Goal: Contribute content: Contribute content

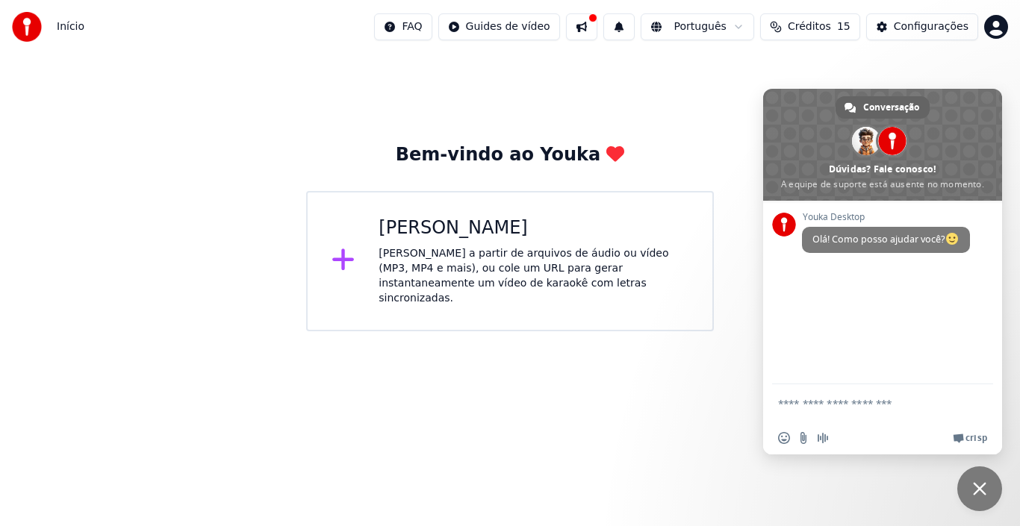
click at [397, 243] on div "Criar Karaokê Crie karaokê a partir de arquivos de áudio ou vídeo (MP3, MP4 e m…" at bounding box center [534, 262] width 310 height 90
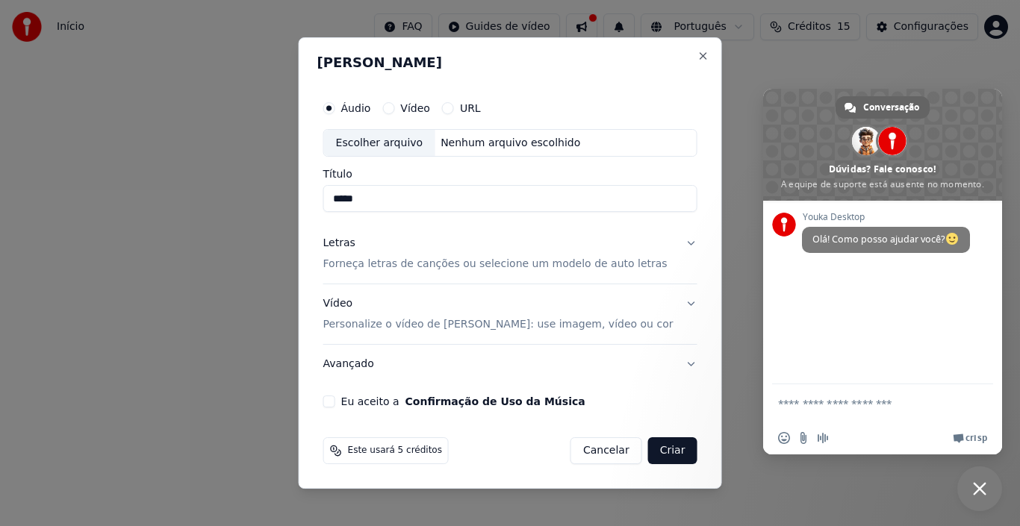
type input "*****"
click at [397, 147] on div "Escolher arquivo" at bounding box center [379, 143] width 111 height 27
click at [435, 268] on p "Forneça letras de canções ou selecione um modelo de auto letras" at bounding box center [495, 265] width 344 height 15
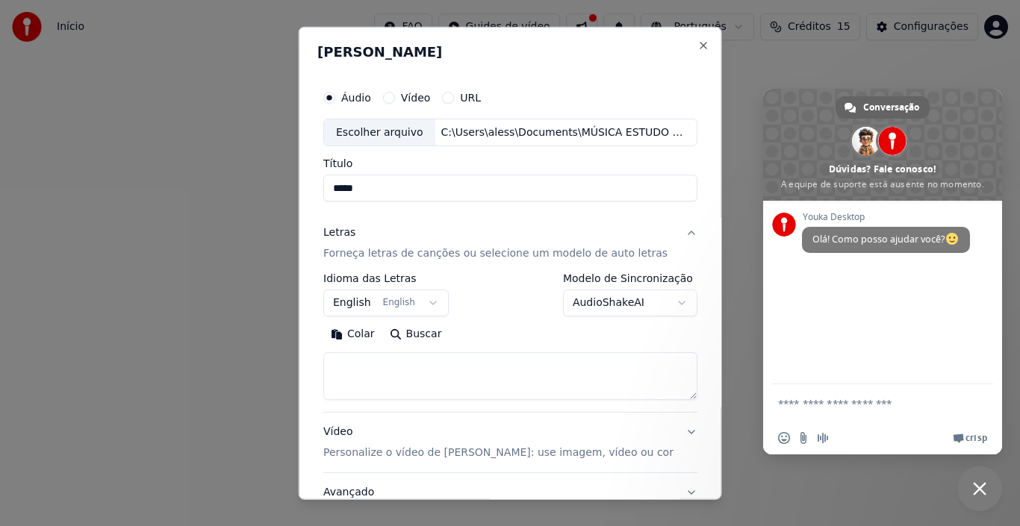
click at [425, 302] on button "English English" at bounding box center [385, 303] width 125 height 27
click at [429, 301] on div at bounding box center [510, 263] width 1020 height 526
click at [429, 301] on button "English English" at bounding box center [385, 303] width 125 height 27
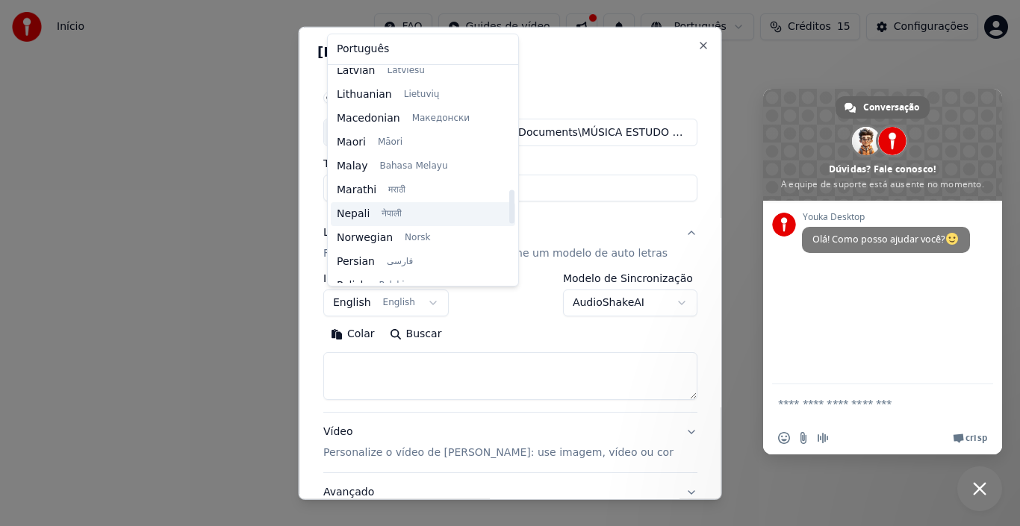
scroll to position [698, 0]
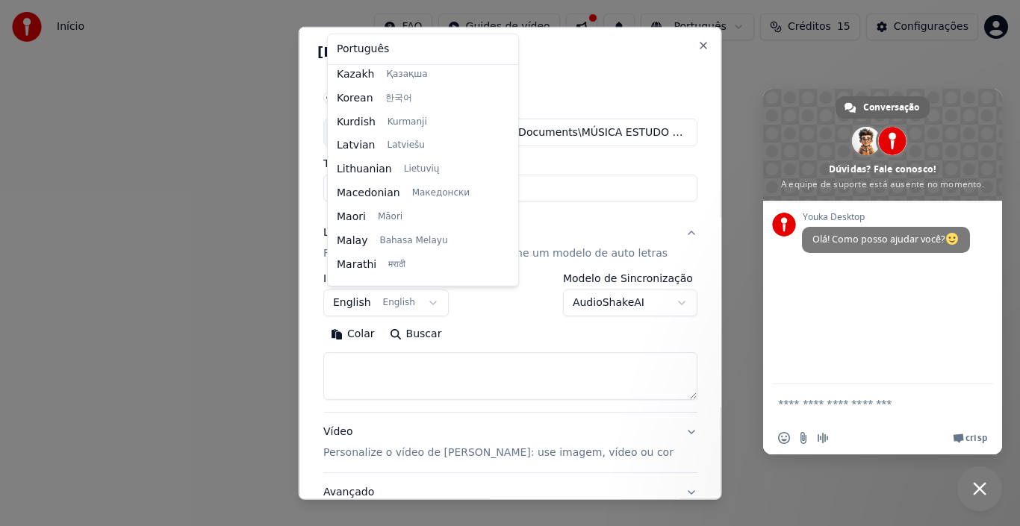
select select "**"
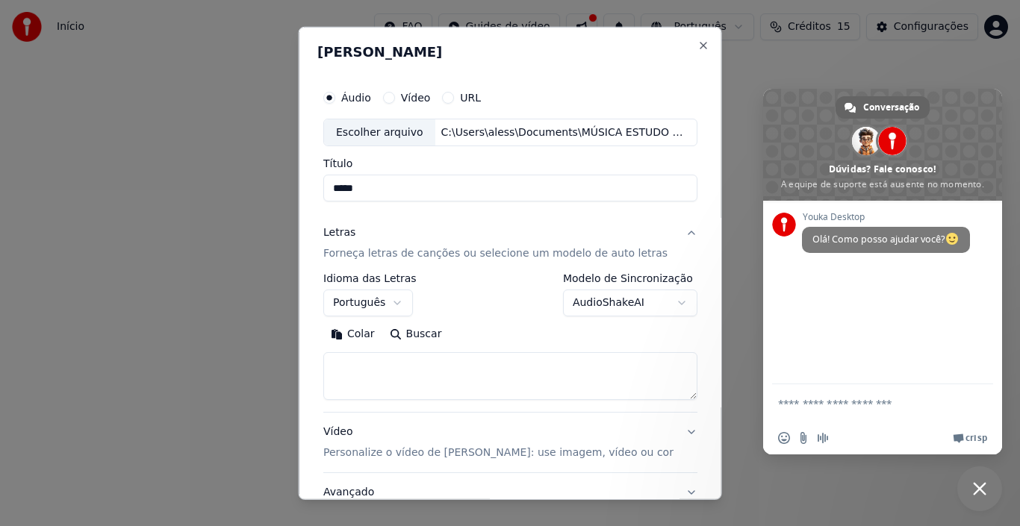
click at [666, 304] on body "**********" at bounding box center [510, 165] width 1020 height 331
click at [449, 271] on body "**********" at bounding box center [510, 165] width 1020 height 331
click at [410, 327] on button "Buscar" at bounding box center [415, 335] width 67 height 24
click at [375, 378] on textarea at bounding box center [510, 376] width 374 height 48
click at [361, 331] on button "Colar" at bounding box center [352, 335] width 59 height 24
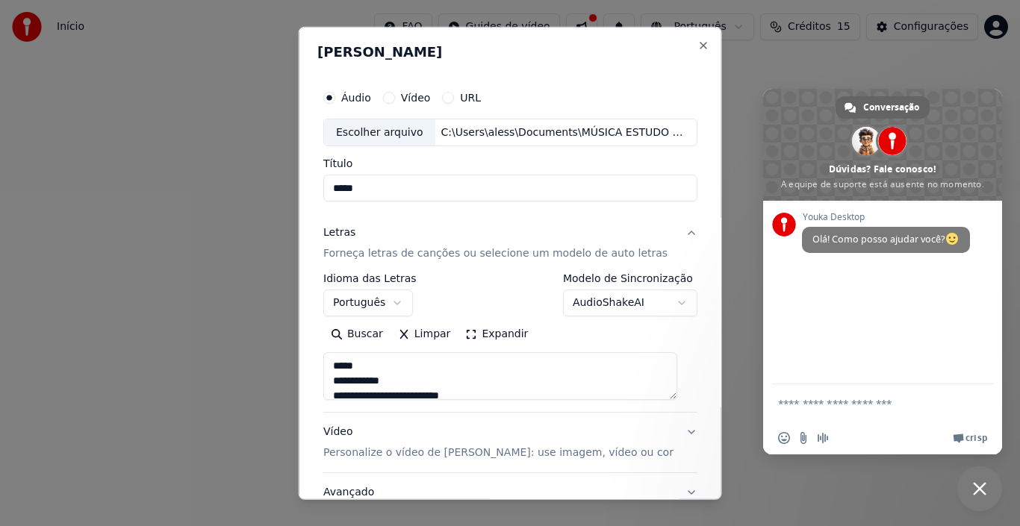
click at [336, 363] on textarea at bounding box center [500, 376] width 354 height 48
click at [361, 382] on textarea at bounding box center [500, 376] width 354 height 48
click at [331, 383] on textarea at bounding box center [500, 376] width 354 height 48
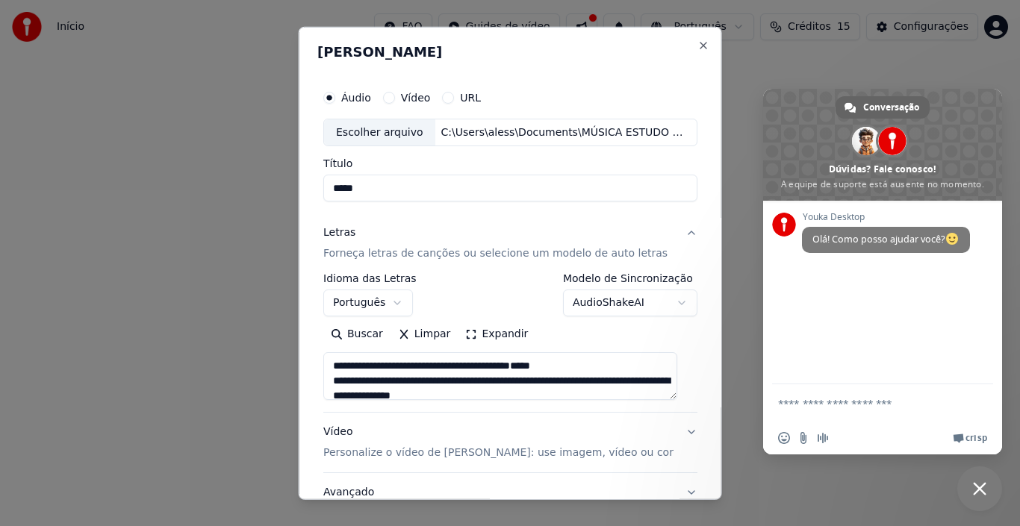
scroll to position [75, 0]
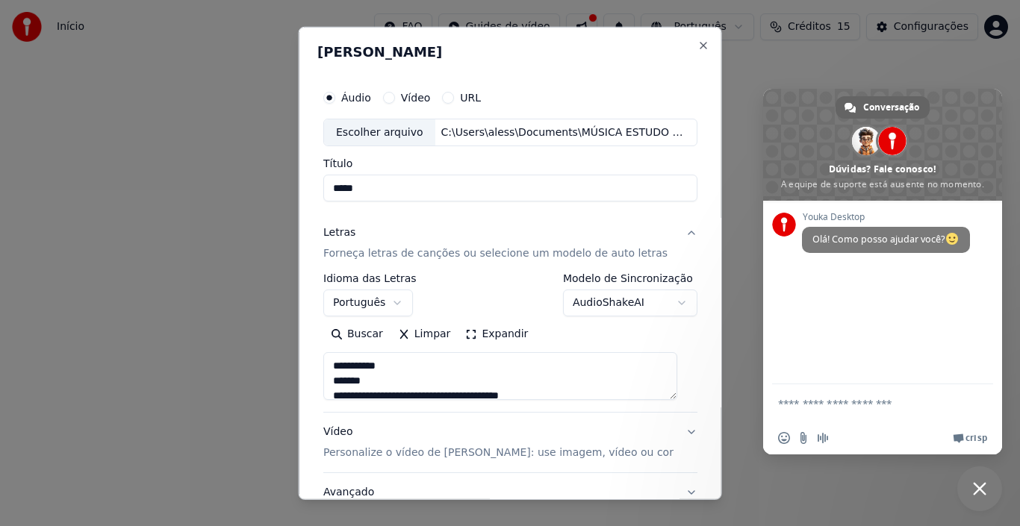
click at [333, 364] on textarea at bounding box center [500, 376] width 354 height 48
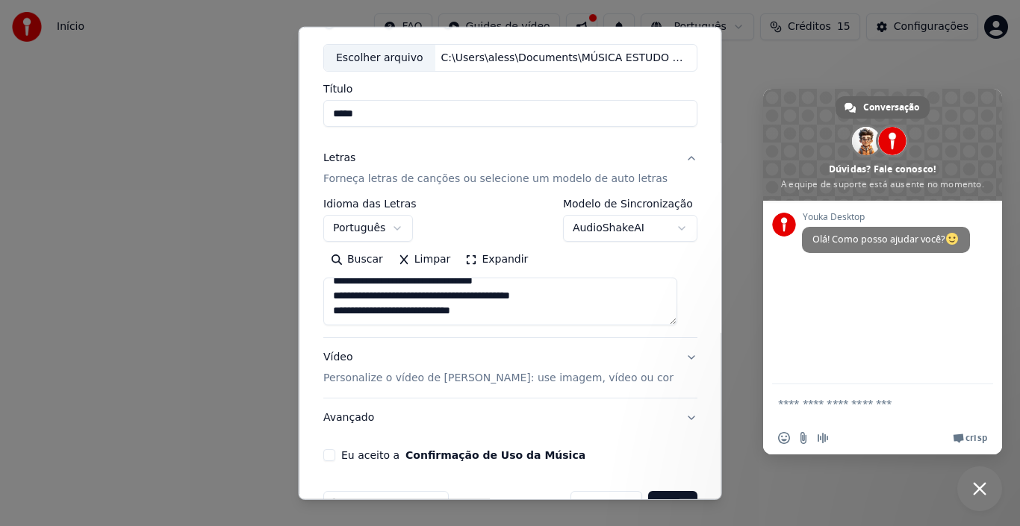
scroll to position [117, 0]
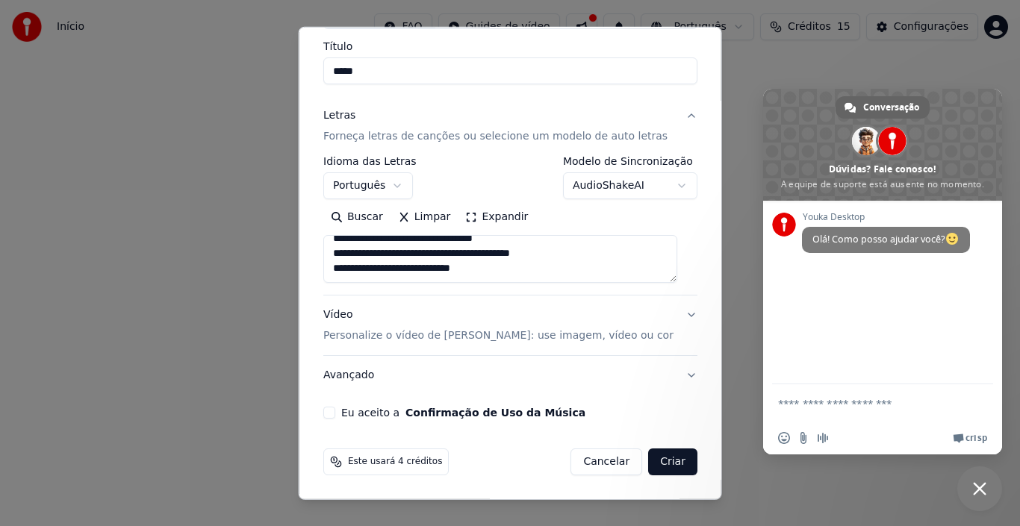
type textarea "**********"
click at [674, 374] on button "Avançado" at bounding box center [510, 375] width 374 height 39
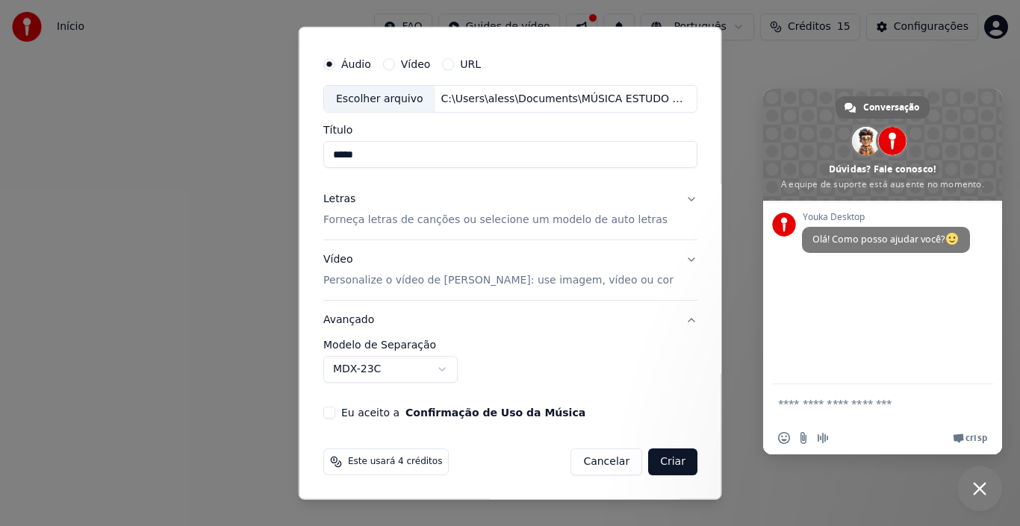
scroll to position [34, 0]
click at [659, 460] on button "Criar" at bounding box center [672, 462] width 49 height 27
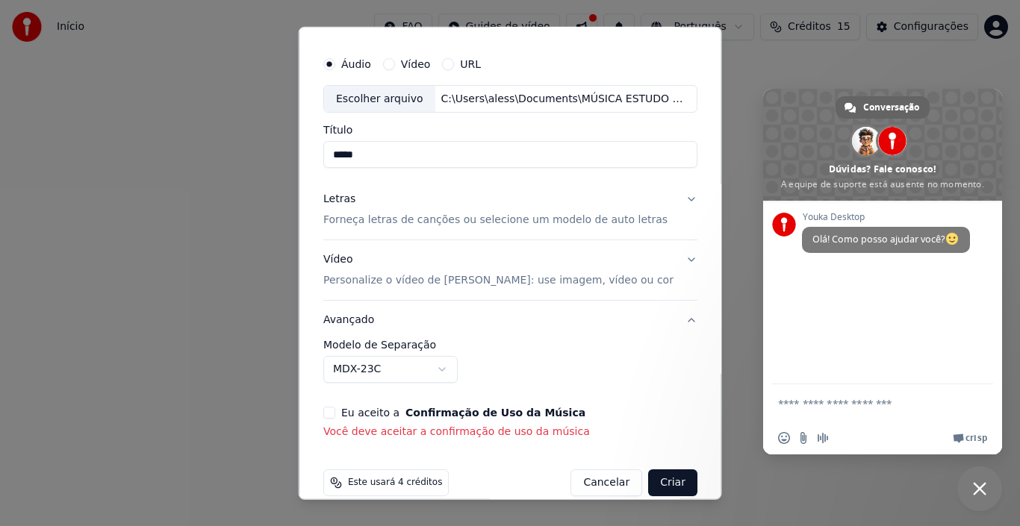
scroll to position [55, 0]
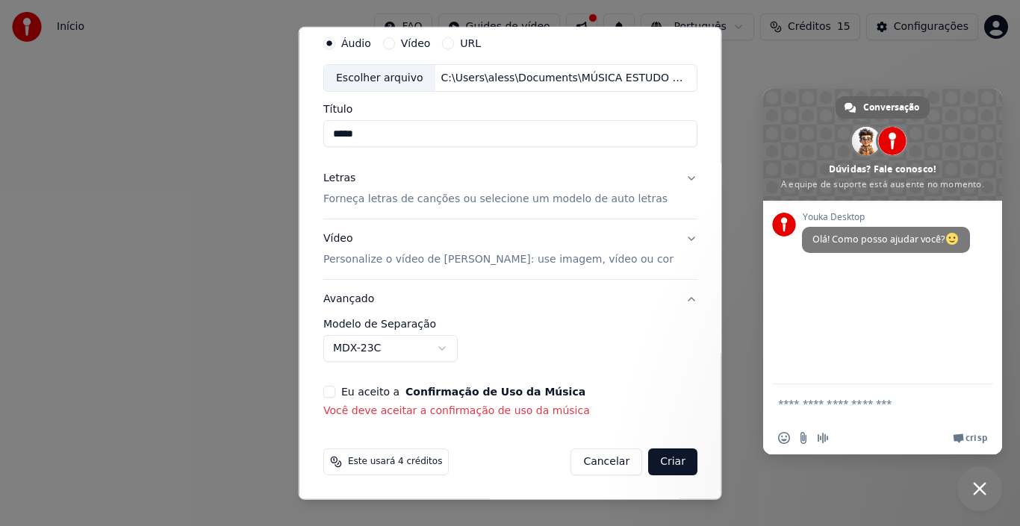
click at [595, 463] on button "Cancelar" at bounding box center [606, 462] width 72 height 27
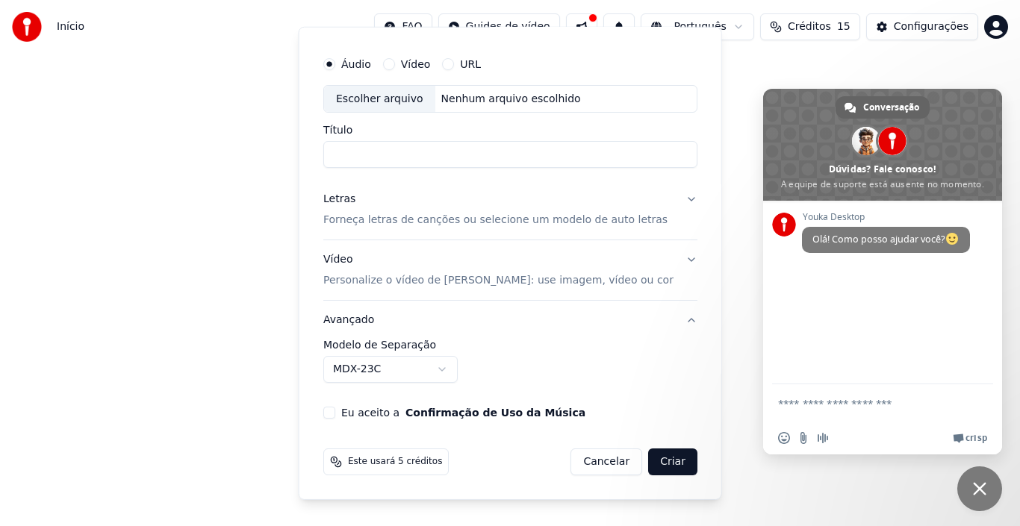
scroll to position [34, 0]
